Goal: Information Seeking & Learning: Understand process/instructions

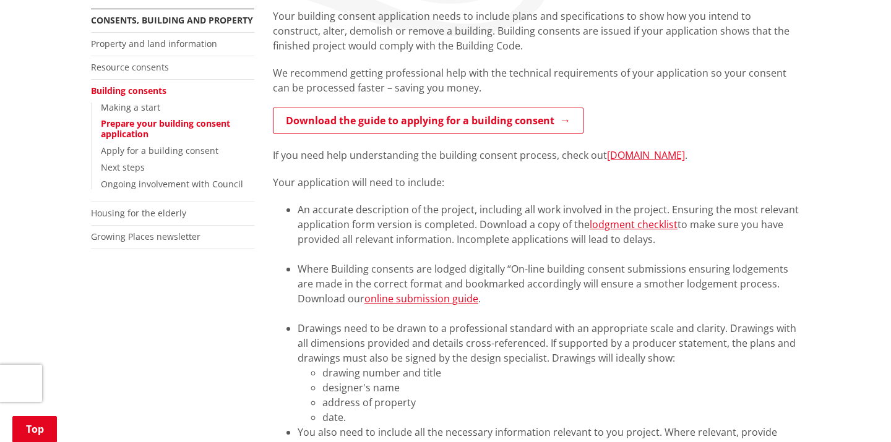
scroll to position [242, 0]
click at [634, 226] on link "lodgment checklist" at bounding box center [633, 224] width 88 height 14
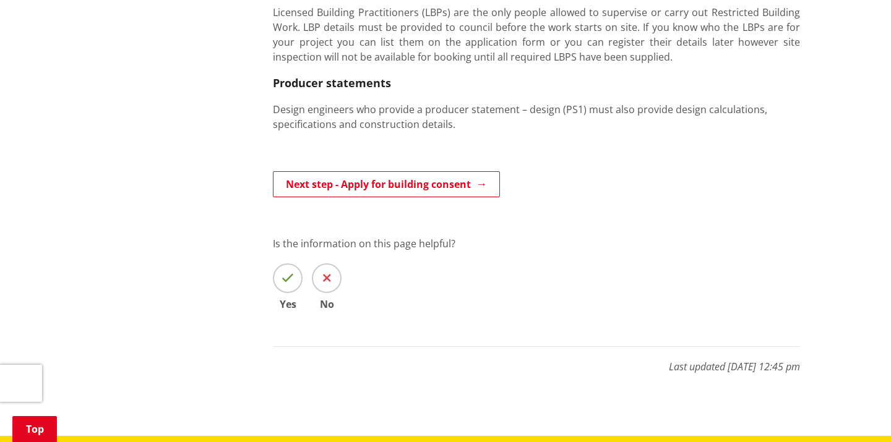
scroll to position [837, 0]
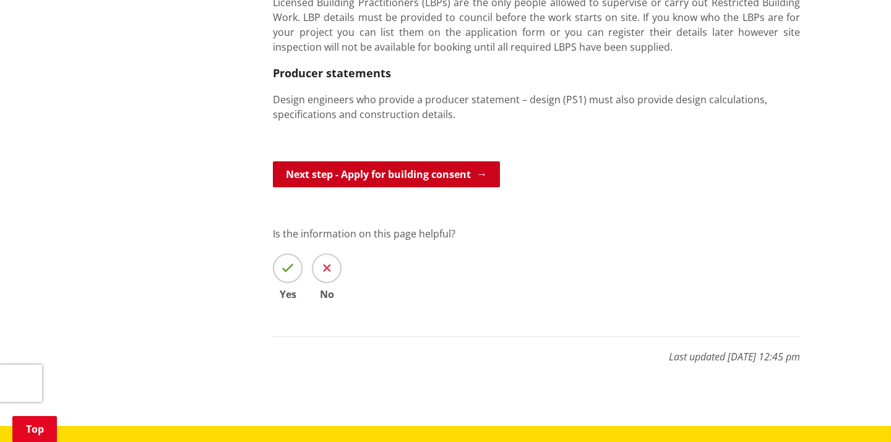
click at [434, 172] on link "Next step - Apply for building consent" at bounding box center [386, 174] width 227 height 26
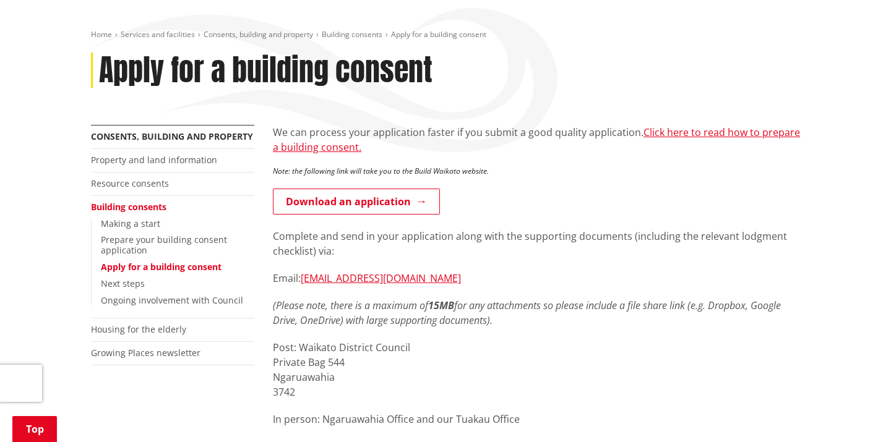
scroll to position [247, 0]
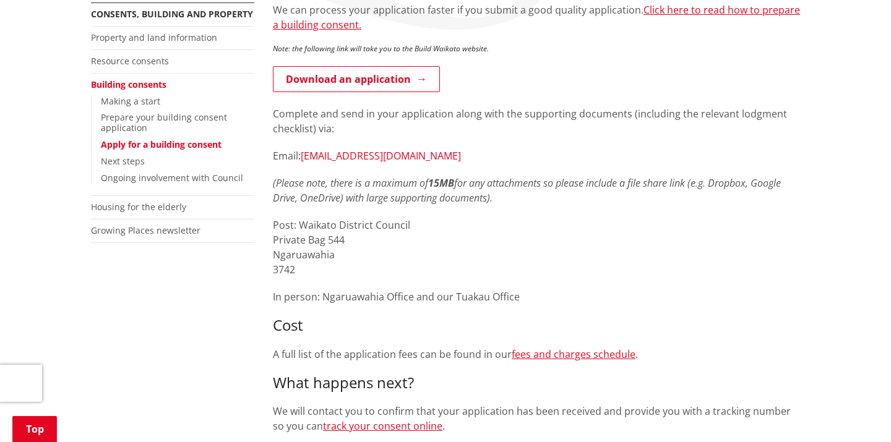
drag, startPoint x: 471, startPoint y: 157, endPoint x: 305, endPoint y: 155, distance: 166.4
click at [305, 155] on p "Email: [EMAIL_ADDRESS][DOMAIN_NAME]" at bounding box center [536, 155] width 527 height 15
copy link "[EMAIL_ADDRESS][DOMAIN_NAME]"
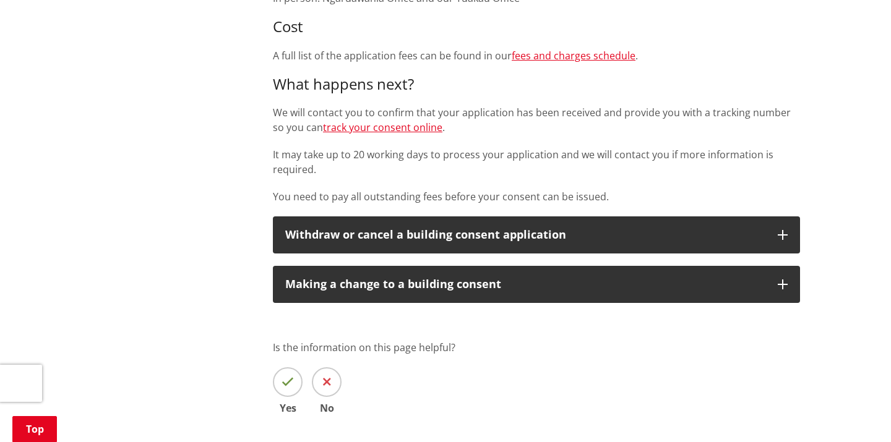
scroll to position [548, 0]
